Goal: Information Seeking & Learning: Check status

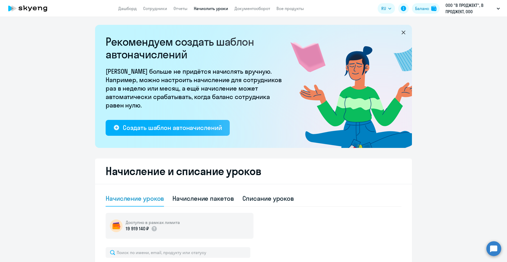
select select "10"
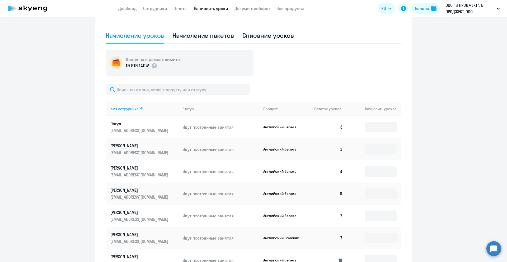
scroll to position [168, 0]
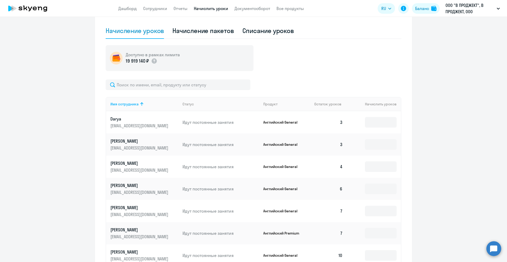
click at [122, 207] on p "[PERSON_NAME]" at bounding box center [139, 208] width 59 height 6
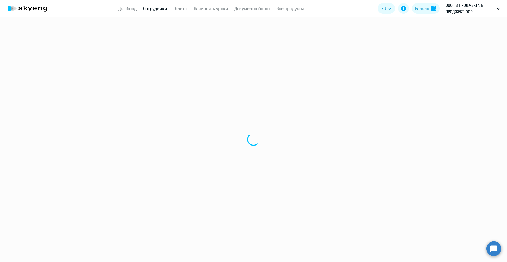
select select "english"
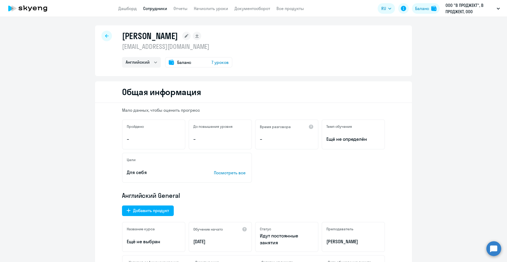
click at [215, 59] on span "7 уроков" at bounding box center [220, 62] width 17 height 6
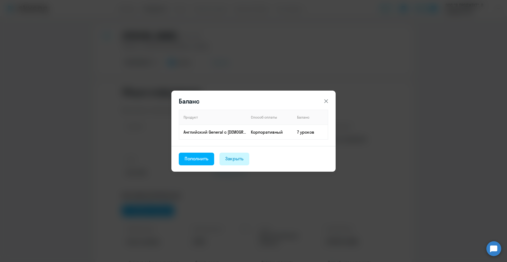
click at [238, 162] on button "Закрыть" at bounding box center [235, 159] width 30 height 13
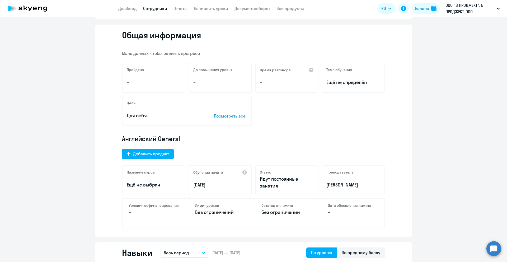
scroll to position [165, 0]
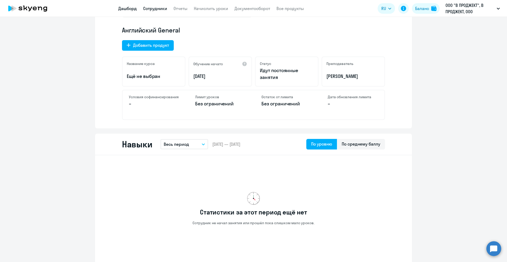
click at [129, 9] on link "Дашборд" at bounding box center [127, 8] width 18 height 5
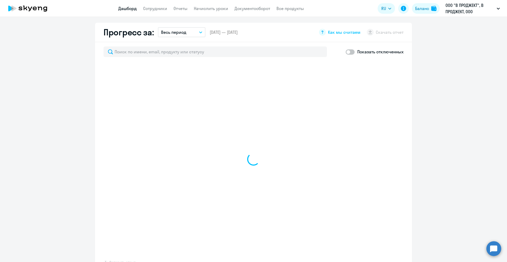
scroll to position [299, 0]
select select "30"
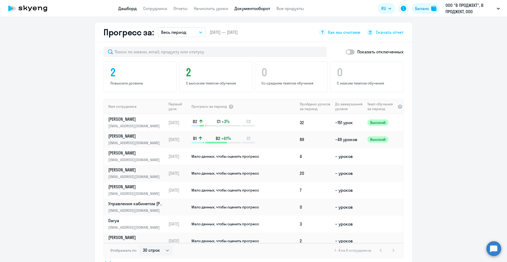
click at [253, 10] on link "Документооборот" at bounding box center [253, 8] width 36 height 5
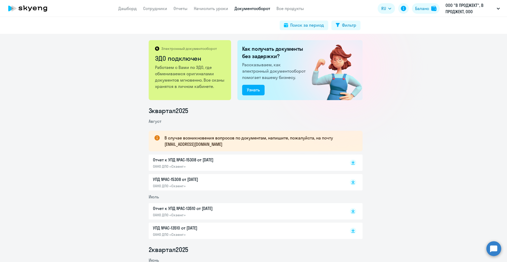
click at [206, 161] on p "Отчет к УПД №AC-15308 от [DATE]" at bounding box center [208, 160] width 111 height 6
